Goal: Task Accomplishment & Management: Manage account settings

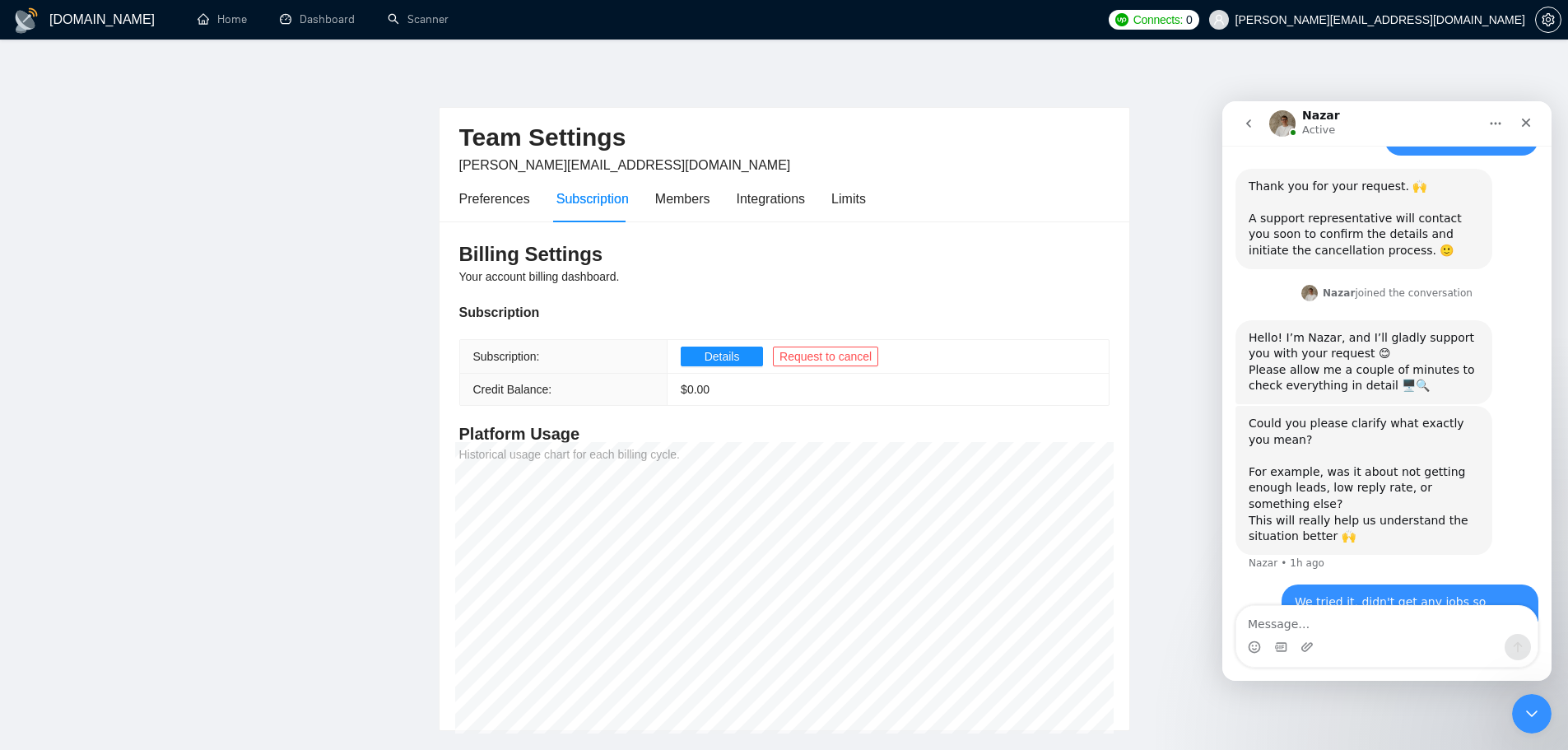
click at [1174, 73] on main "Team Settings ivan.mikelic@apexacademy.hr Preferences Subscription Members Inte…" at bounding box center [784, 398] width 1515 height 665
click at [1255, 585] on div "We tried it, didn't get any jobs so basically we are not going to continue with…" at bounding box center [1387, 629] width 303 height 88
click at [1315, 618] on textarea "Message…" at bounding box center [1387, 620] width 302 height 28
click at [1297, 613] on textarea "Message…" at bounding box center [1387, 620] width 302 height 28
type textarea "hello?"
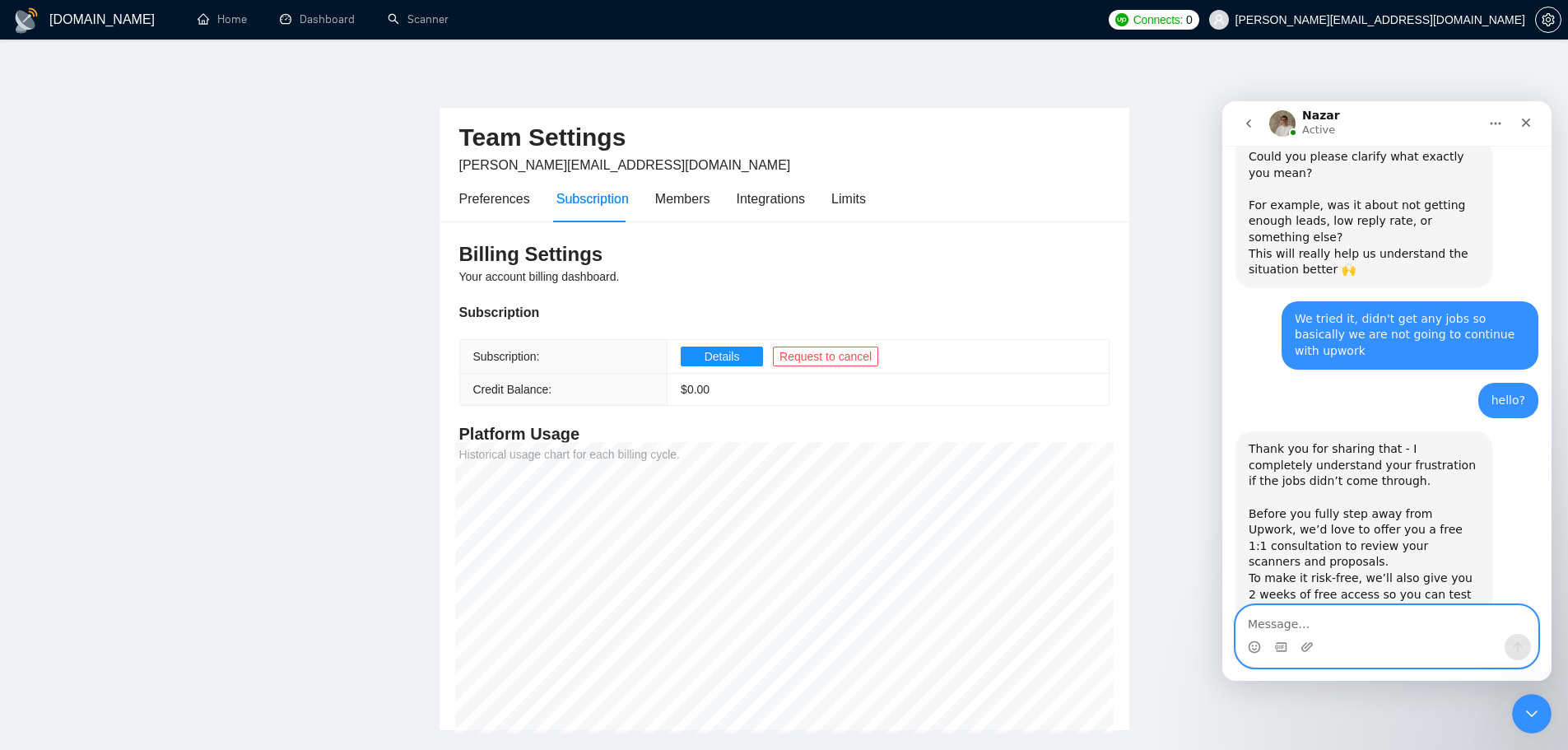
scroll to position [1365, 0]
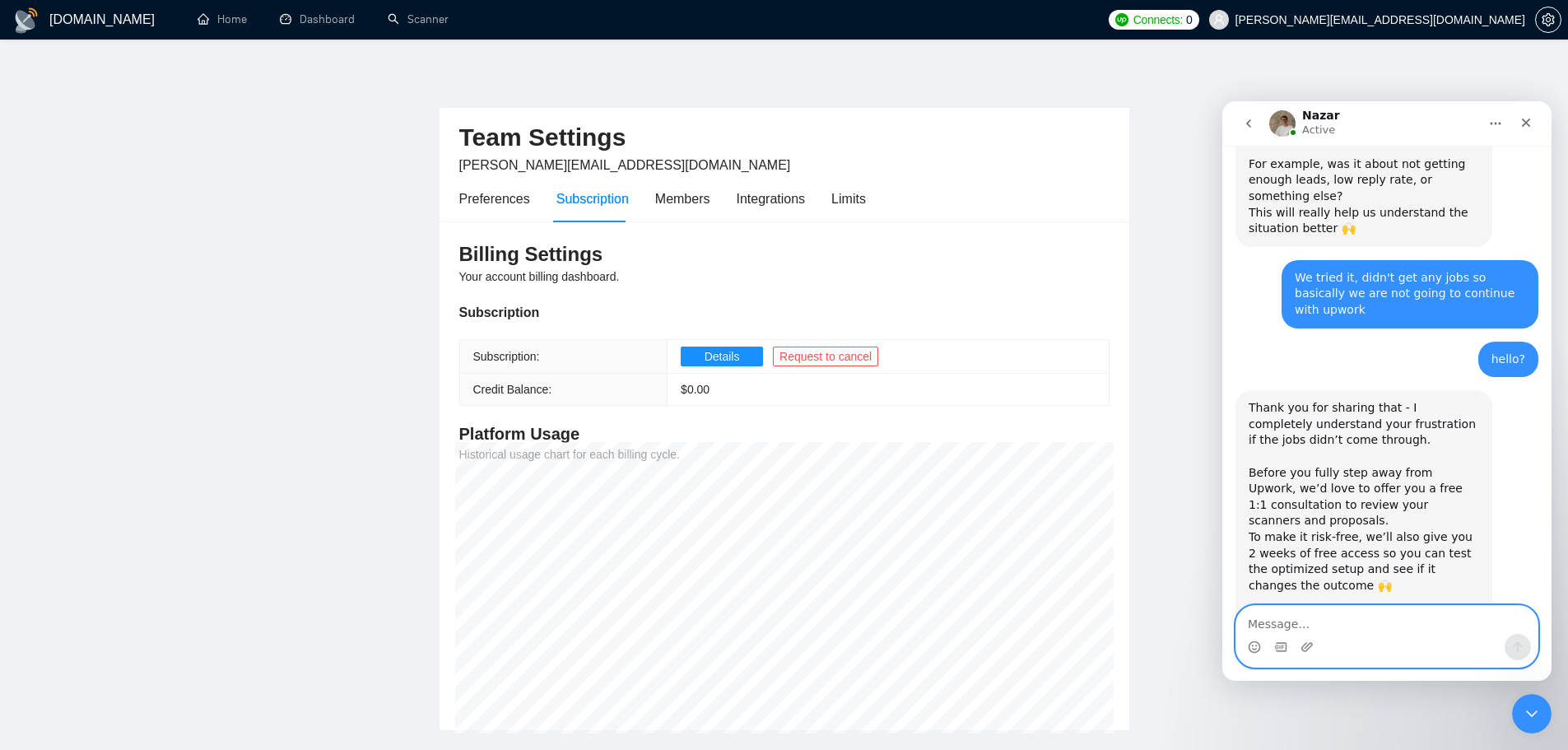
click at [1346, 627] on textarea "Message…" at bounding box center [1387, 620] width 302 height 28
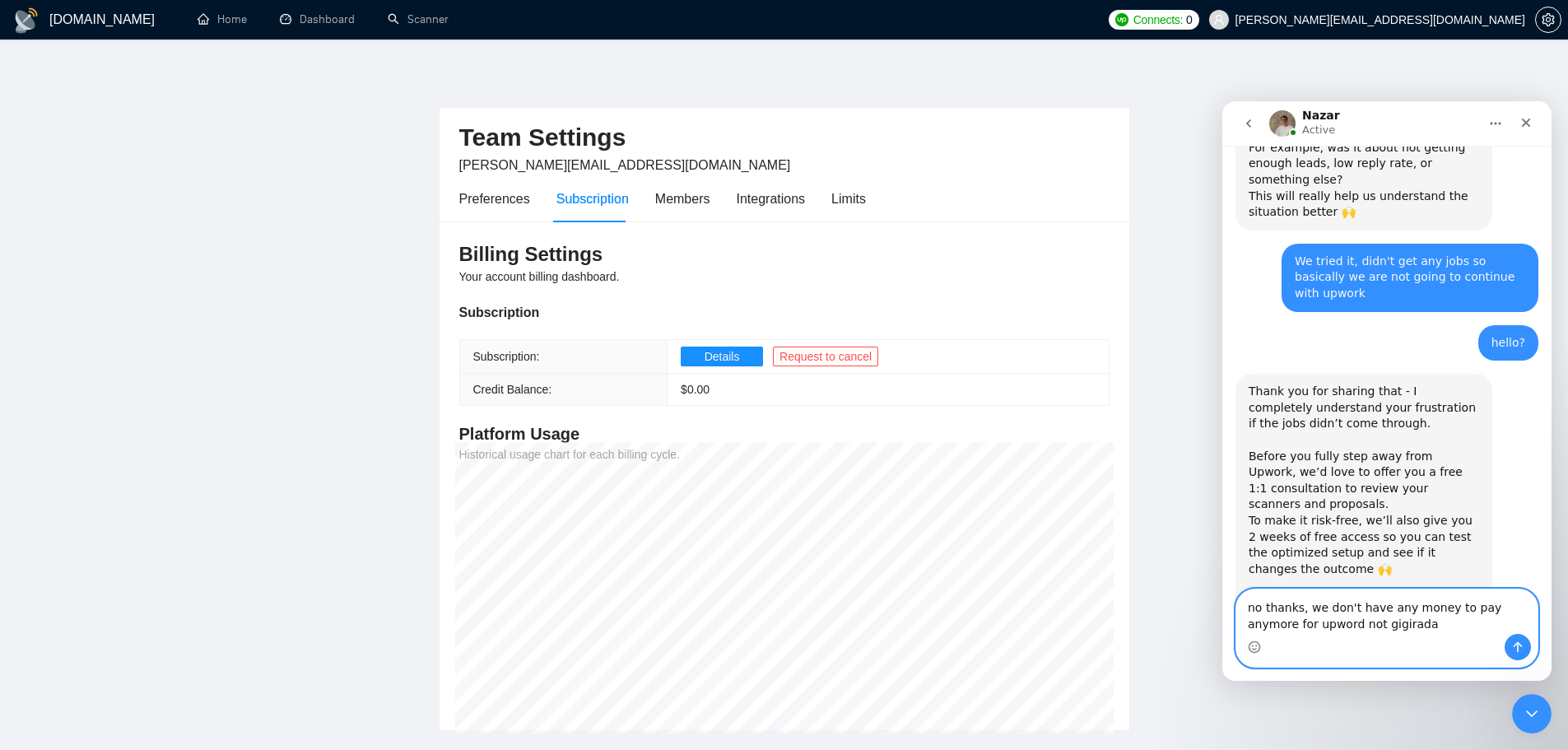
type textarea "no thanks, we don't have any money to pay anymore for upword not gigiradar"
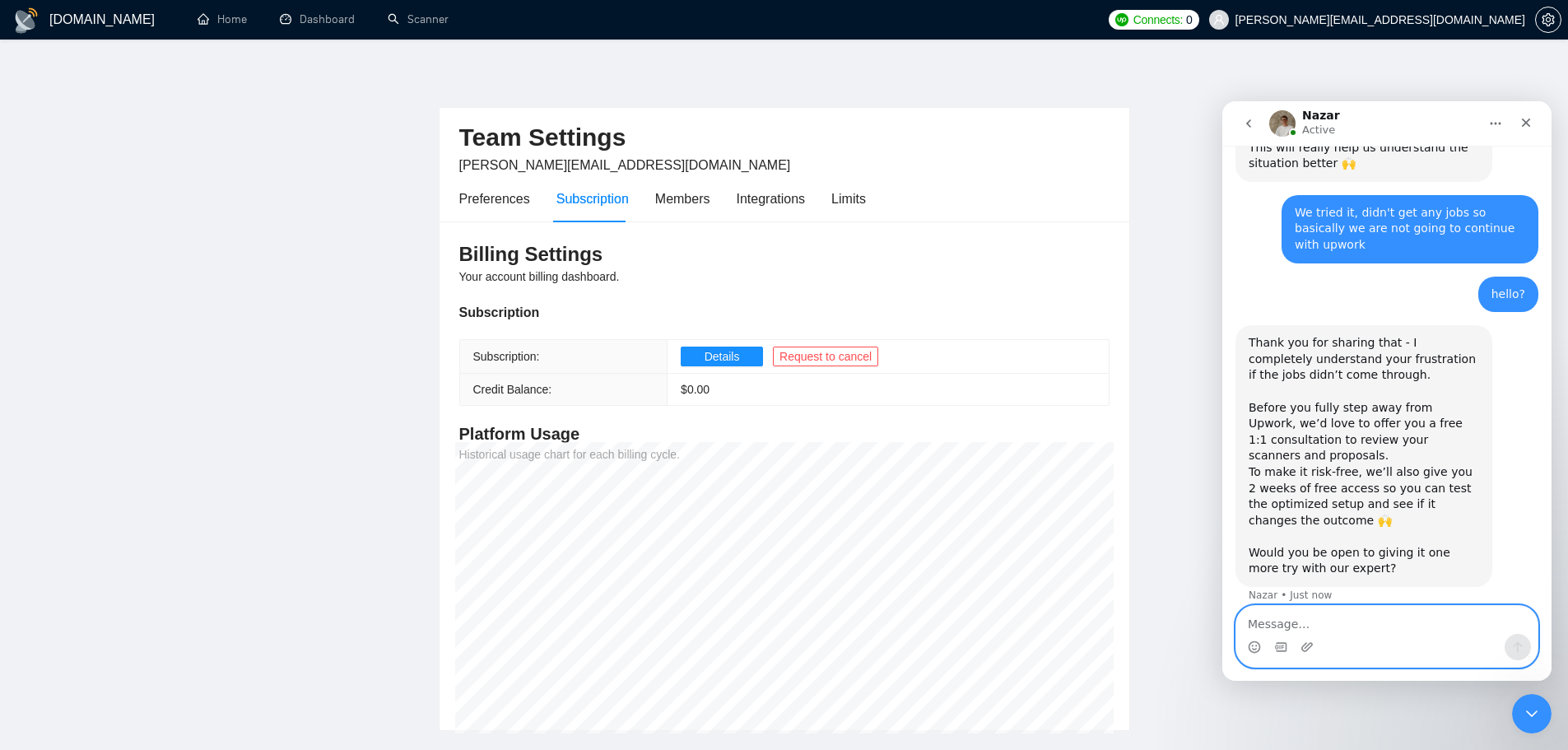
click at [1281, 624] on textarea "Message…" at bounding box center [1387, 620] width 302 height 28
type textarea "basically we think"
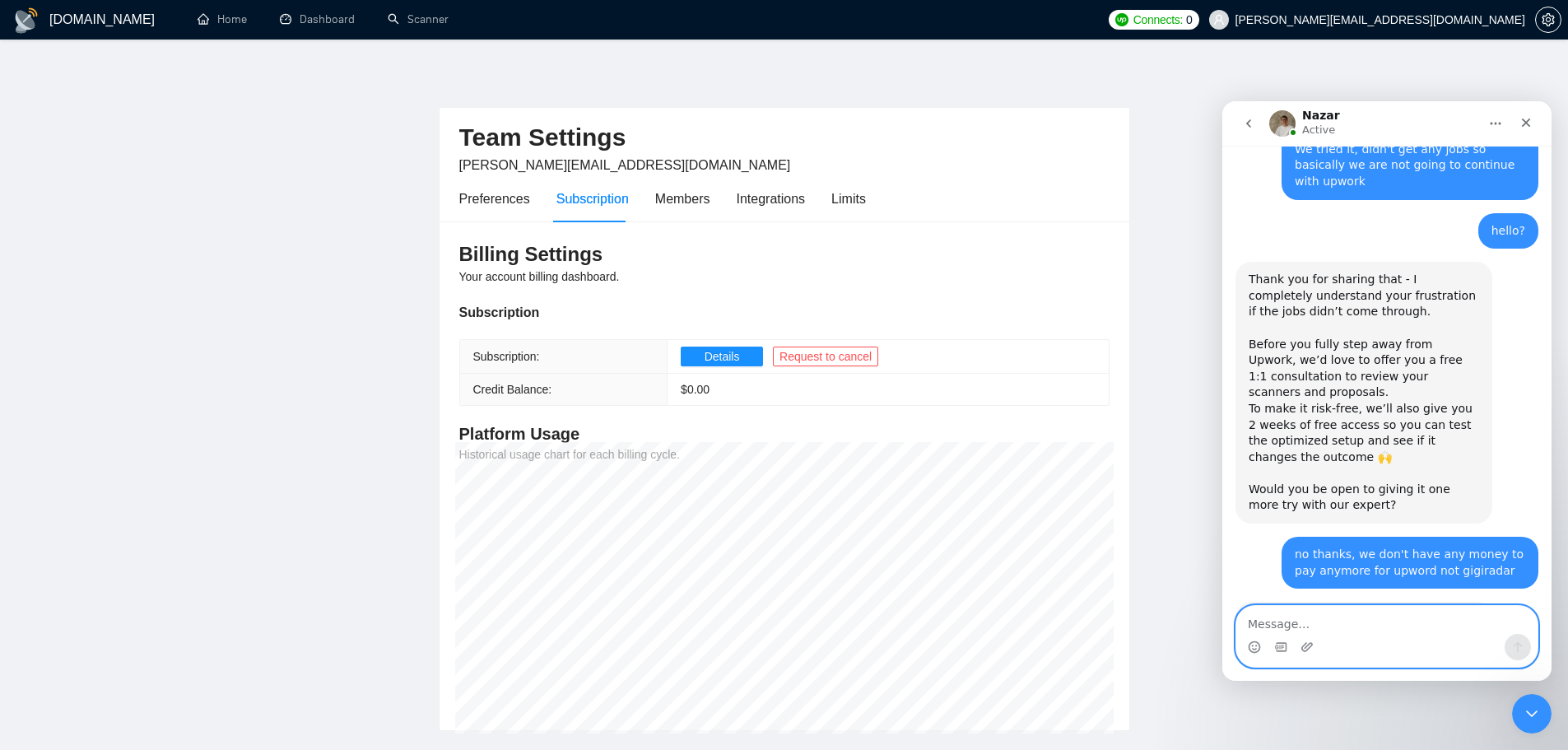
scroll to position [1552, 0]
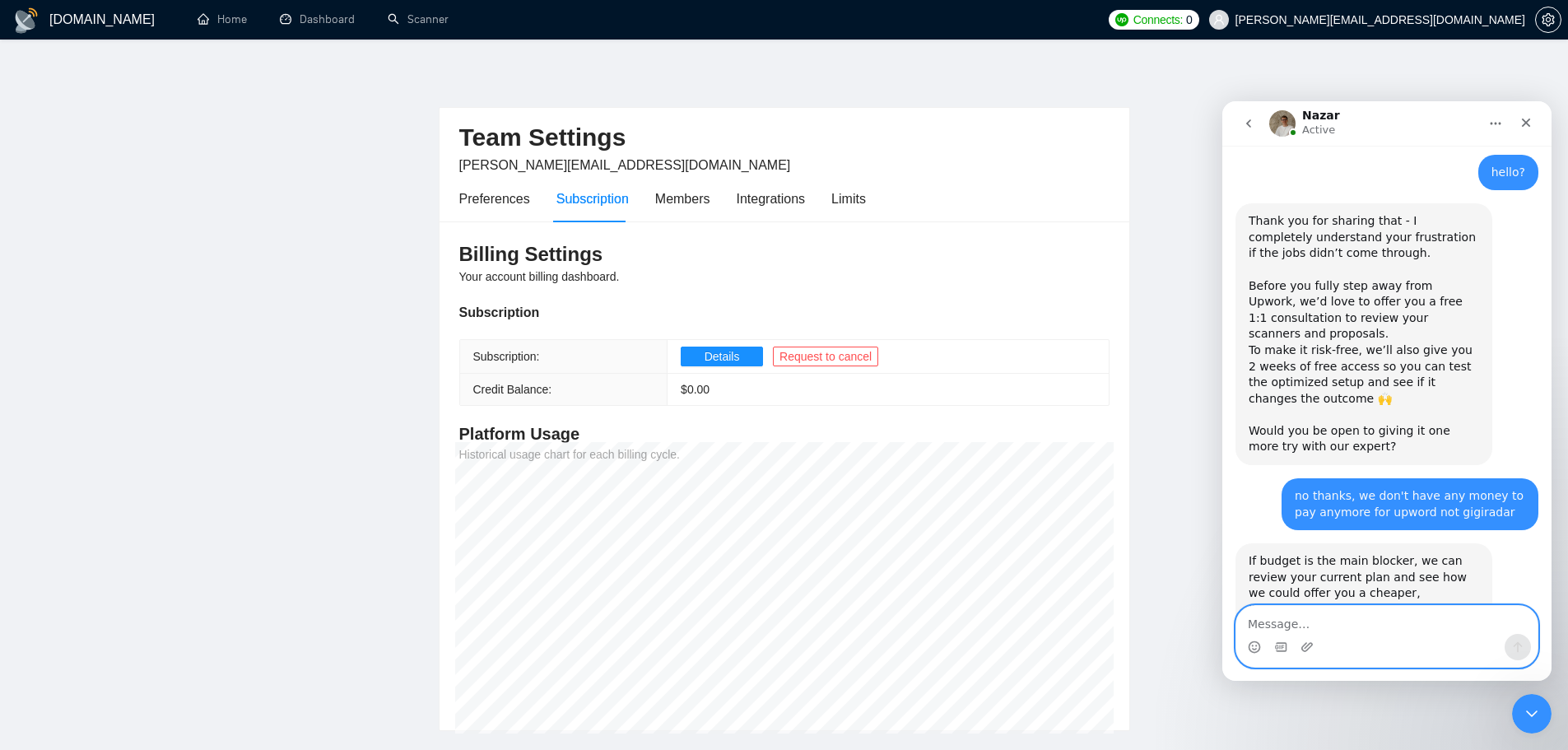
click at [1336, 618] on textarea "Message…" at bounding box center [1387, 620] width 302 height 28
type textarea "no thanks"
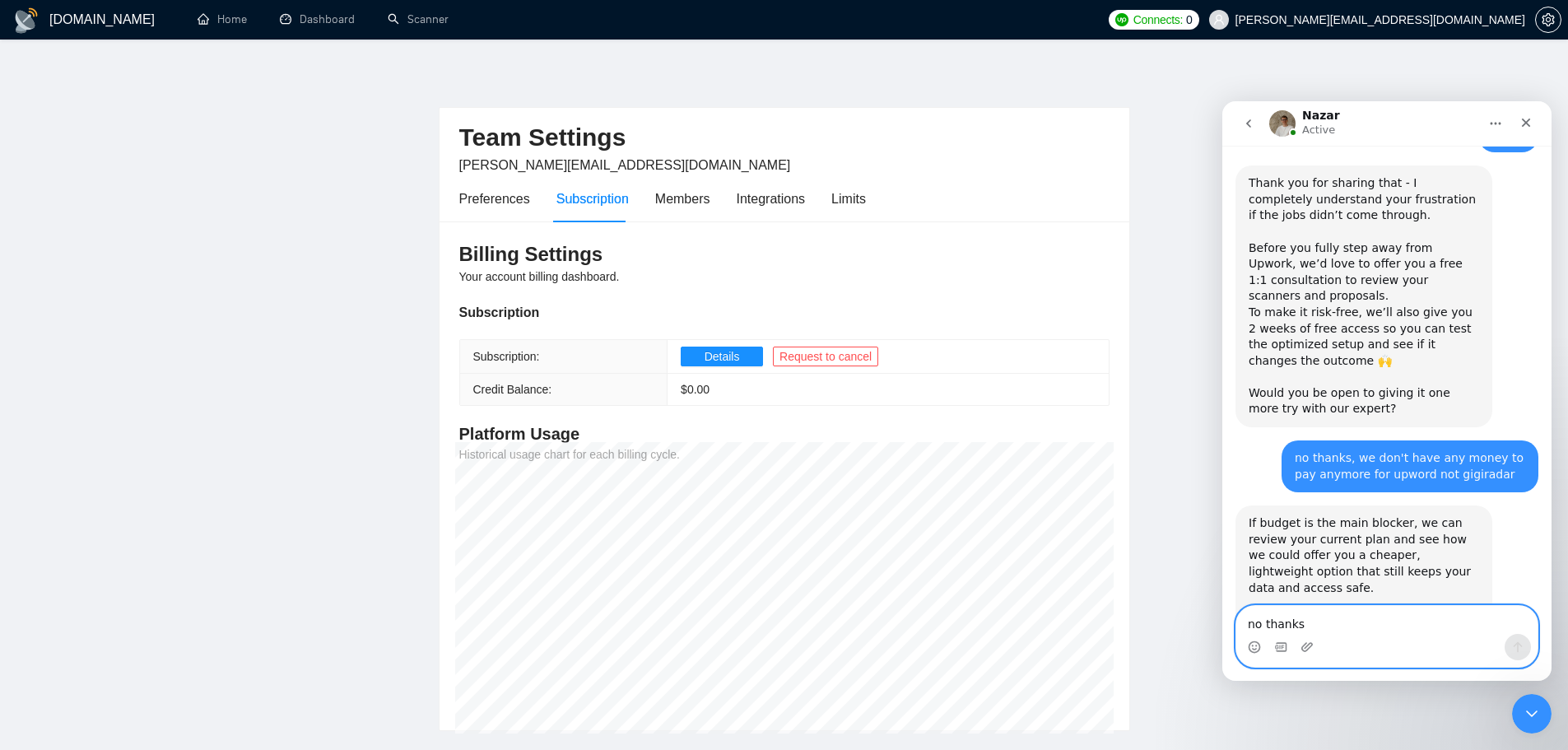
scroll to position [1601, 0]
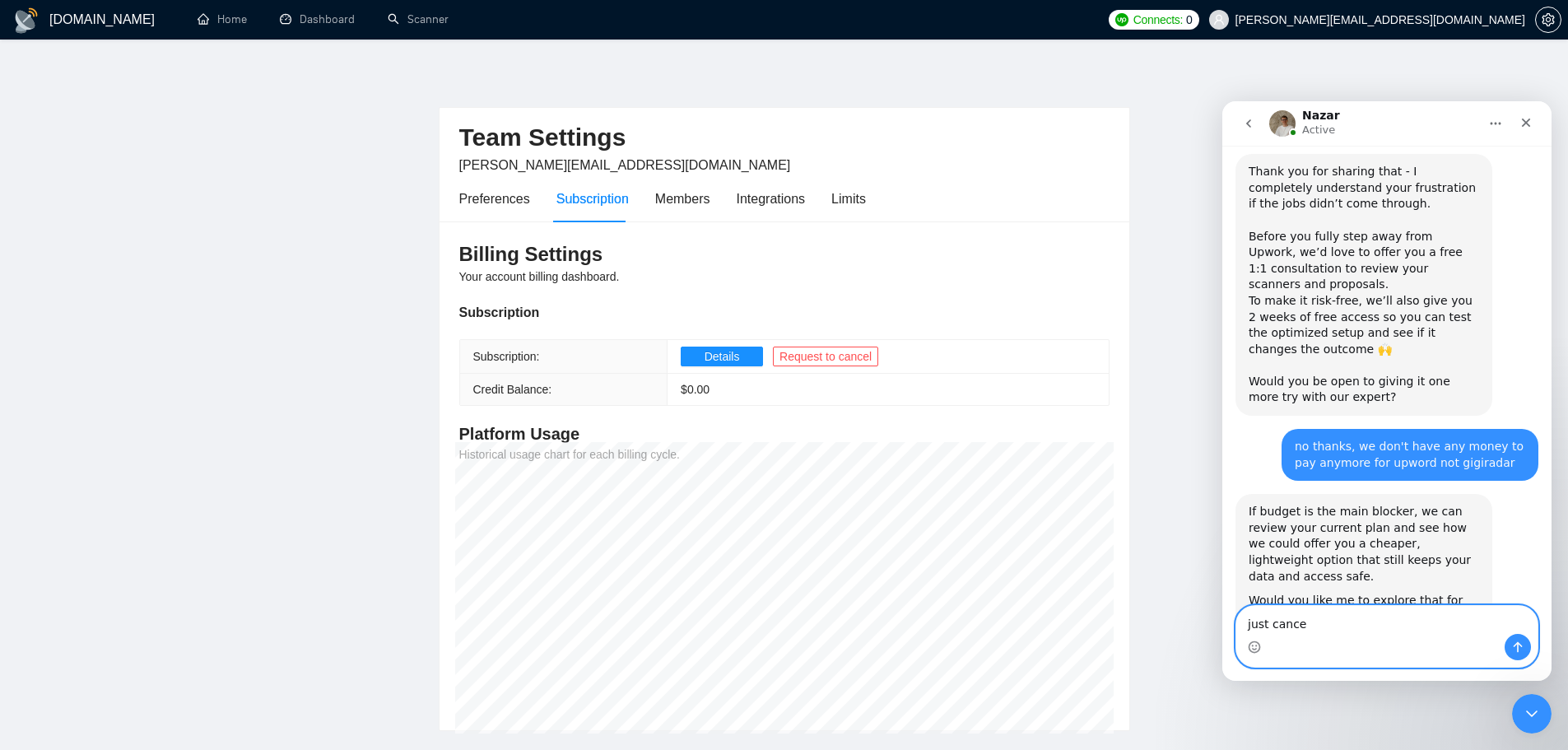
type textarea "just cancel"
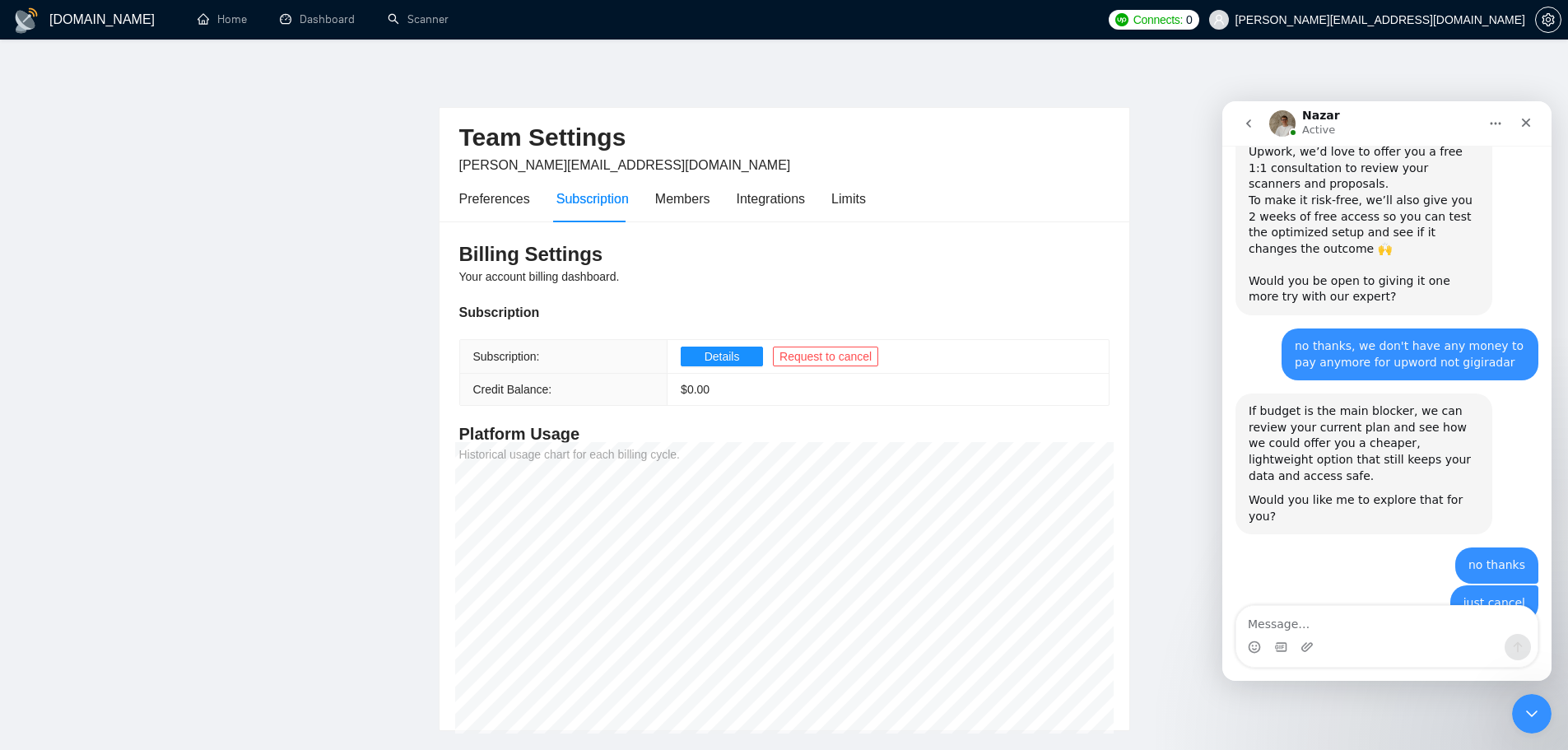
scroll to position [1752, 0]
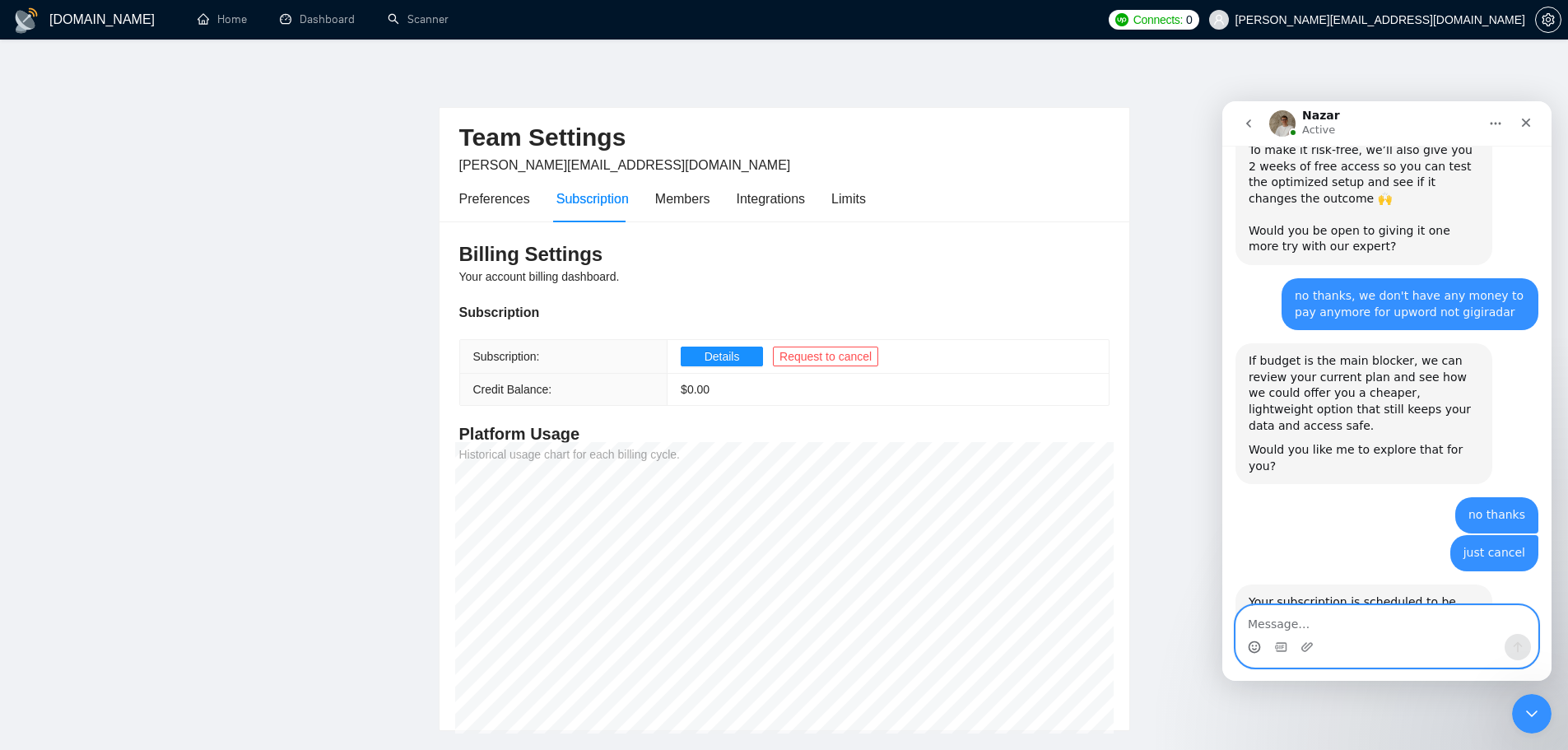
click at [1257, 651] on icon "Emoji picker" at bounding box center [1254, 646] width 13 height 13
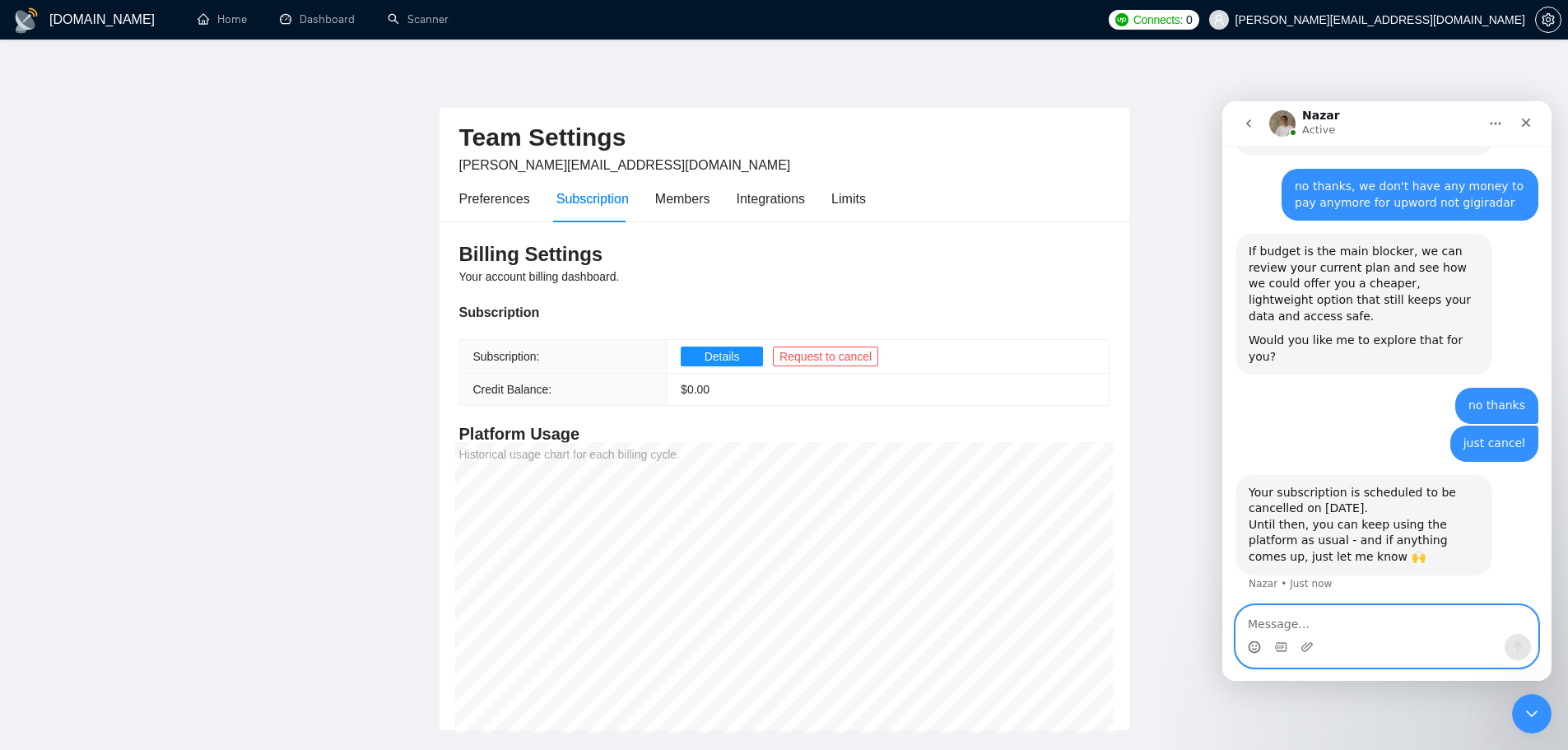
scroll to position [1874, 0]
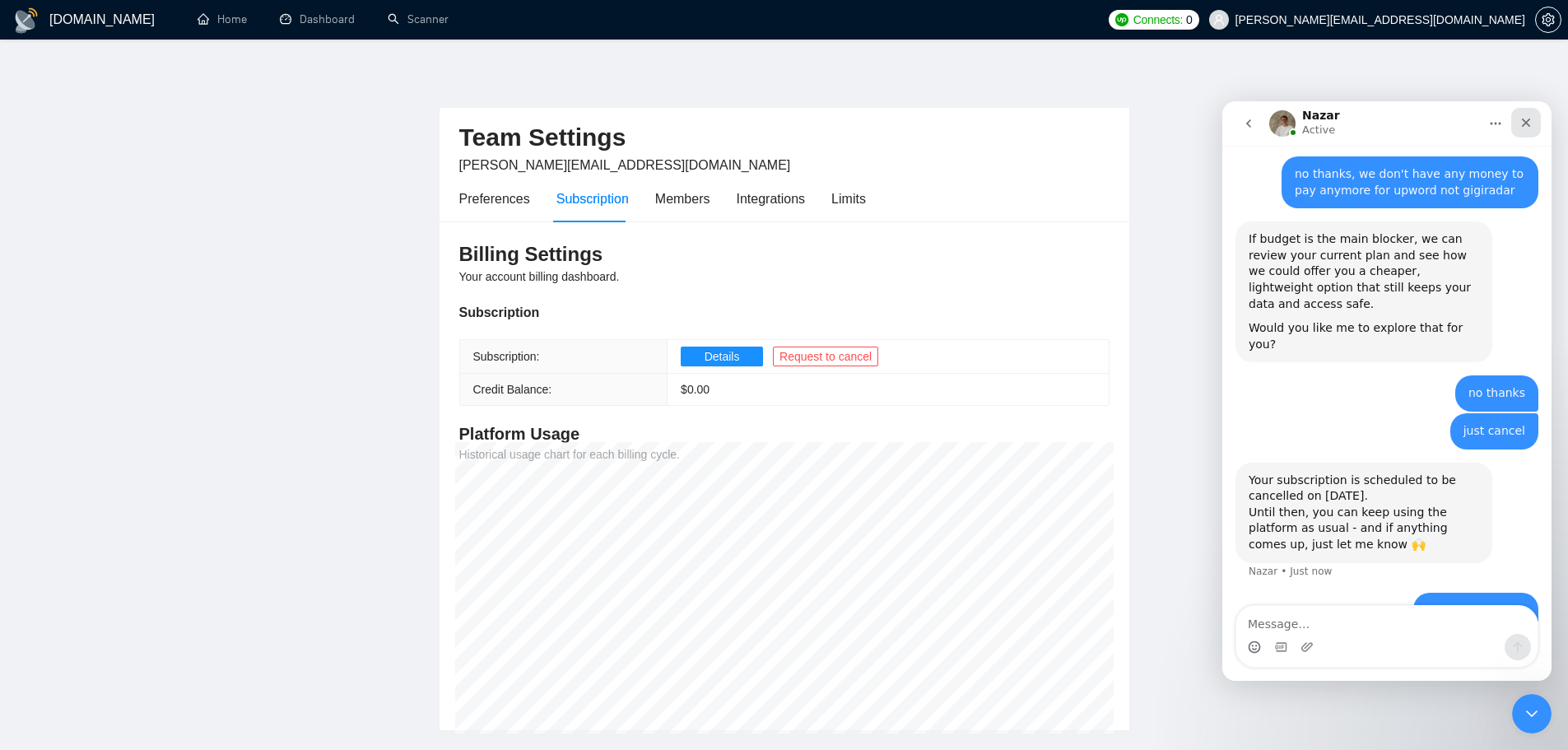
click at [1528, 123] on icon "Close" at bounding box center [1526, 122] width 13 height 13
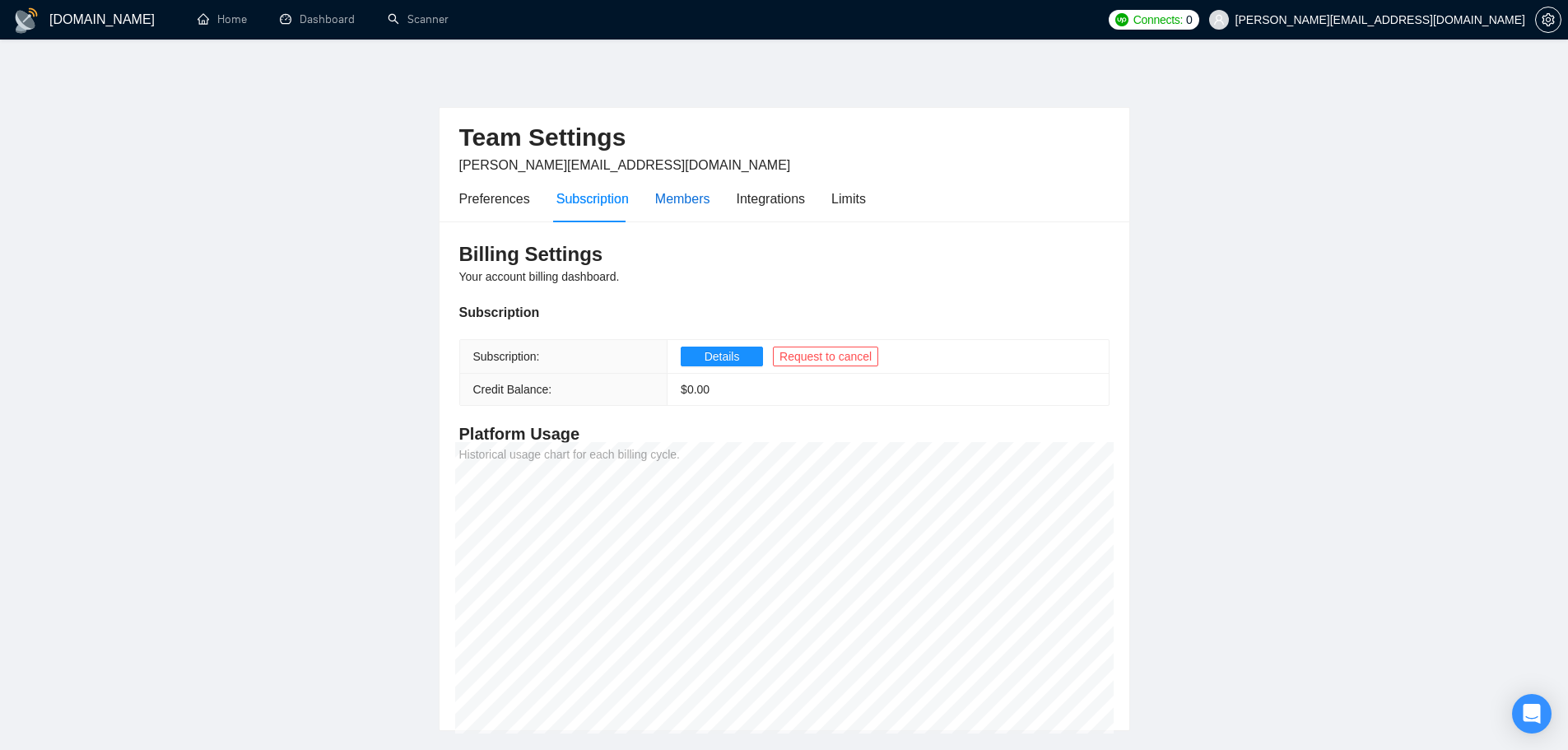
click at [691, 200] on div "Members" at bounding box center [682, 199] width 55 height 21
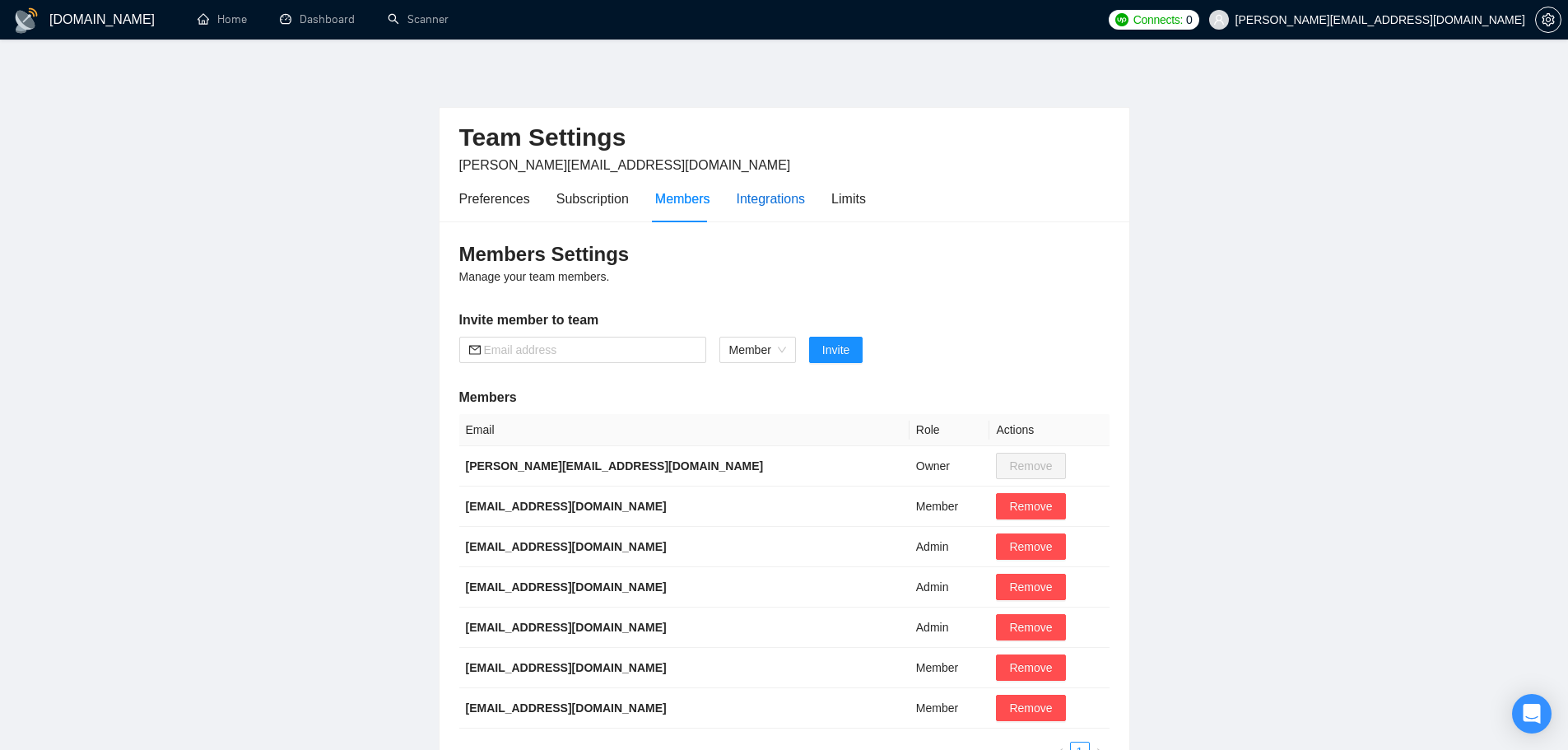
click at [784, 199] on div "Integrations" at bounding box center [771, 199] width 69 height 21
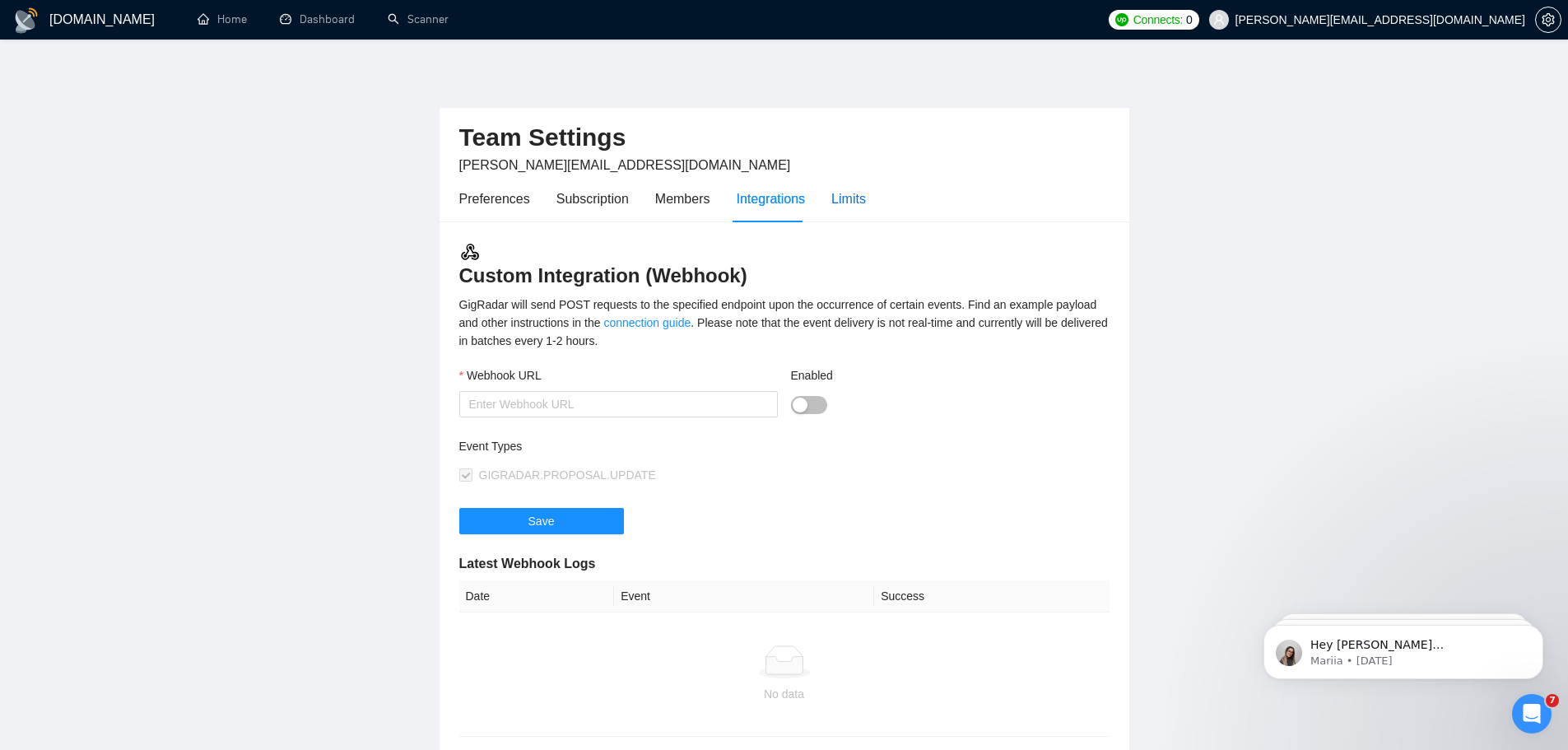
click at [857, 197] on div "Limits" at bounding box center [848, 199] width 35 height 21
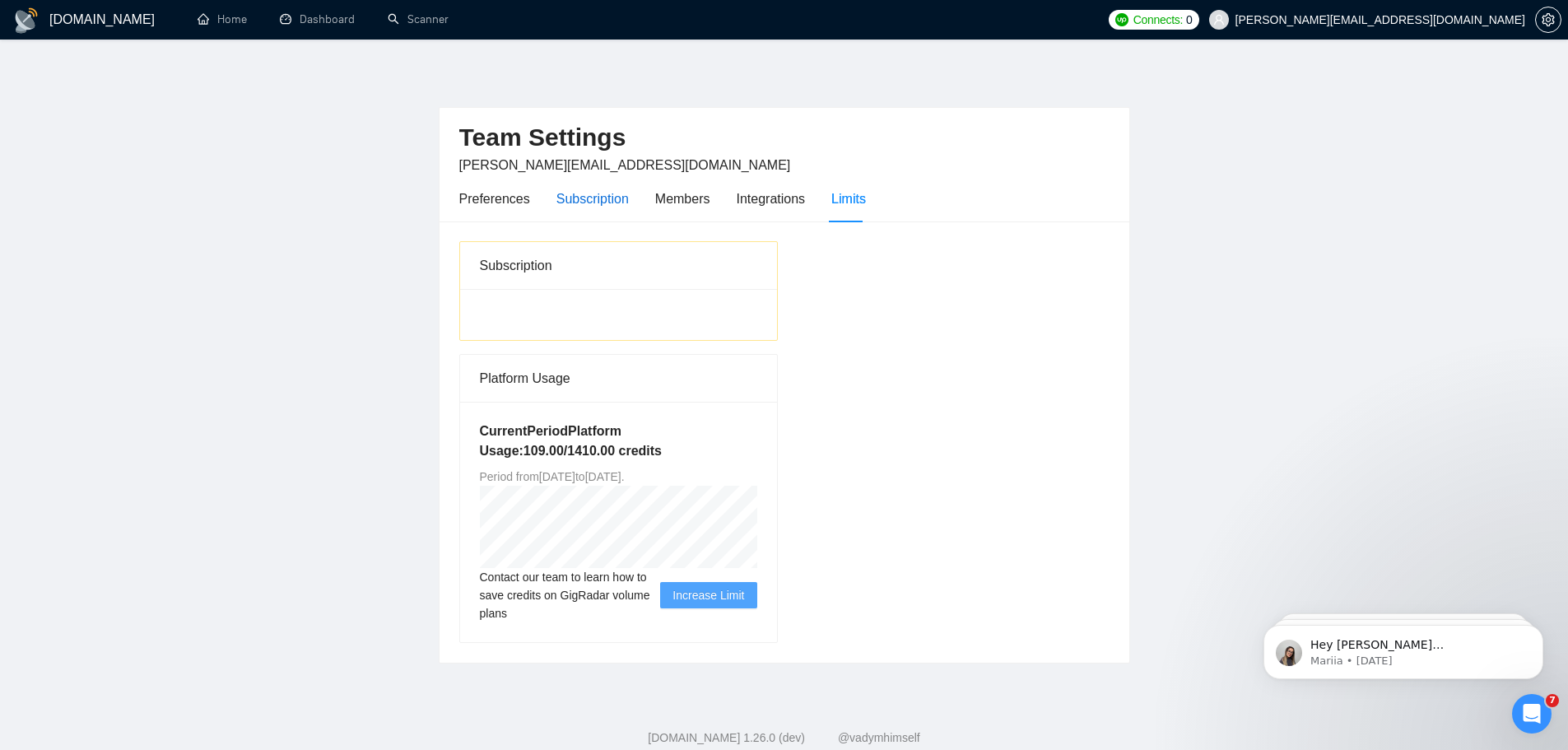
click at [603, 195] on div "Subscription" at bounding box center [593, 199] width 73 height 21
